Goal: Communication & Community: Answer question/provide support

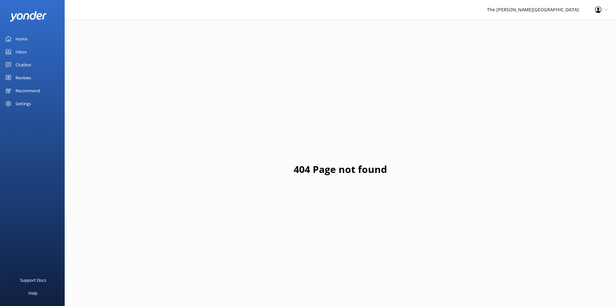
click at [32, 54] on link "Inbox" at bounding box center [32, 51] width 65 height 13
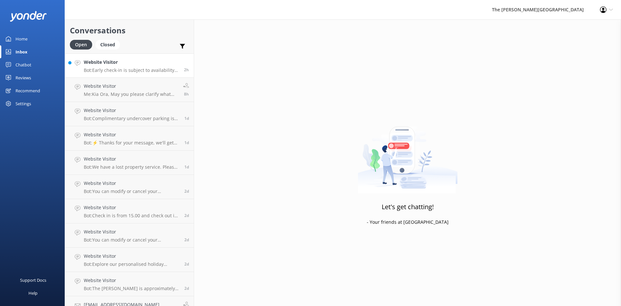
click at [142, 67] on div "Website Visitor Bot: Early check-in is subject to availability and may incur a …" at bounding box center [131, 66] width 95 height 14
